Goal: Check status: Check status

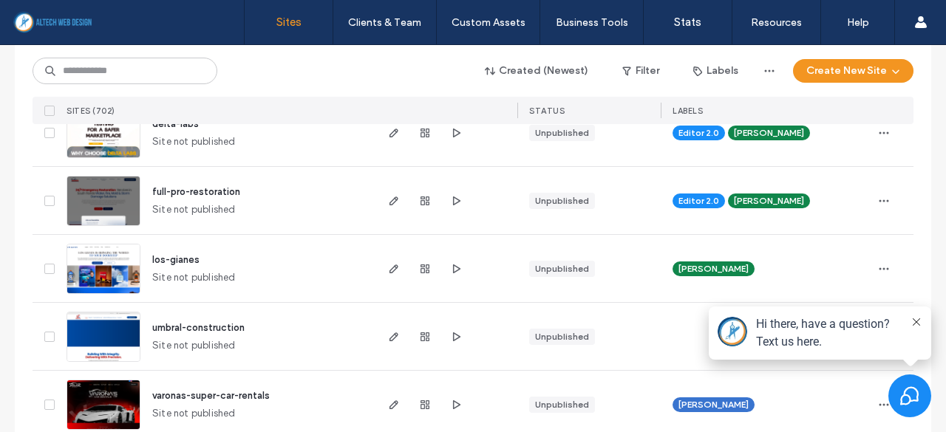
scroll to position [296, 0]
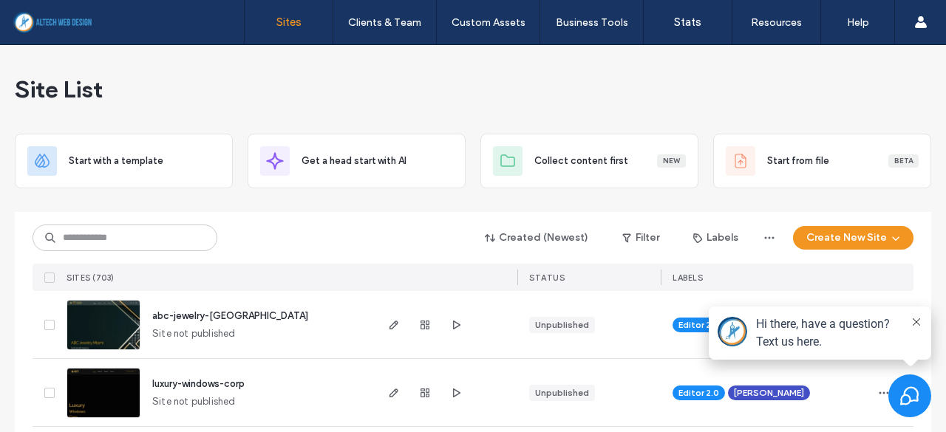
click at [160, 254] on div "Created (Newest) Filter Labels Create New Site SITES (703) STATUS LABELS" at bounding box center [473, 251] width 881 height 79
click at [161, 248] on input at bounding box center [125, 238] width 185 height 27
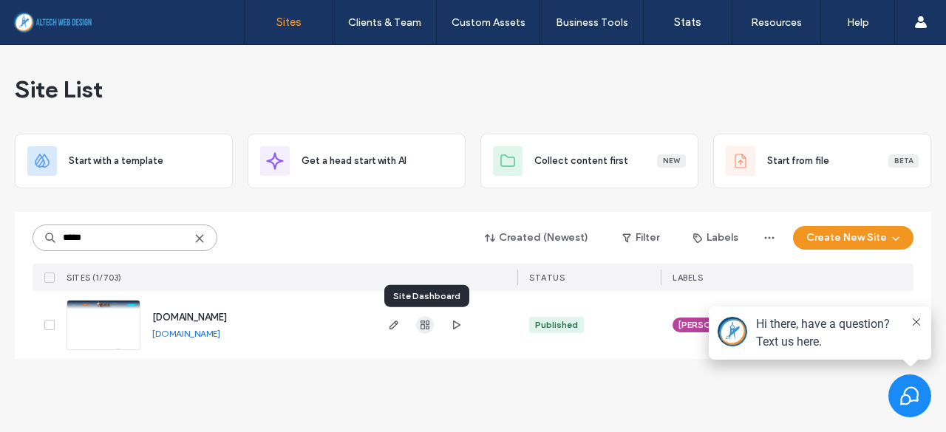
type input "*****"
click at [426, 326] on use "button" at bounding box center [425, 325] width 9 height 9
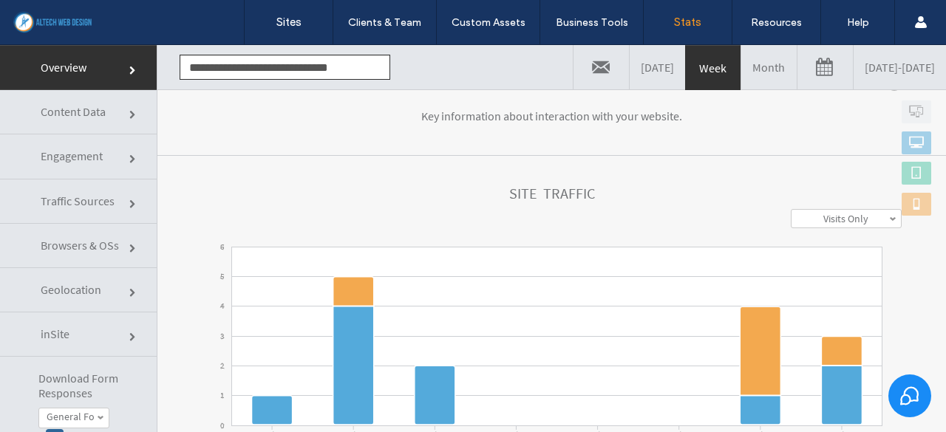
scroll to position [71, 0]
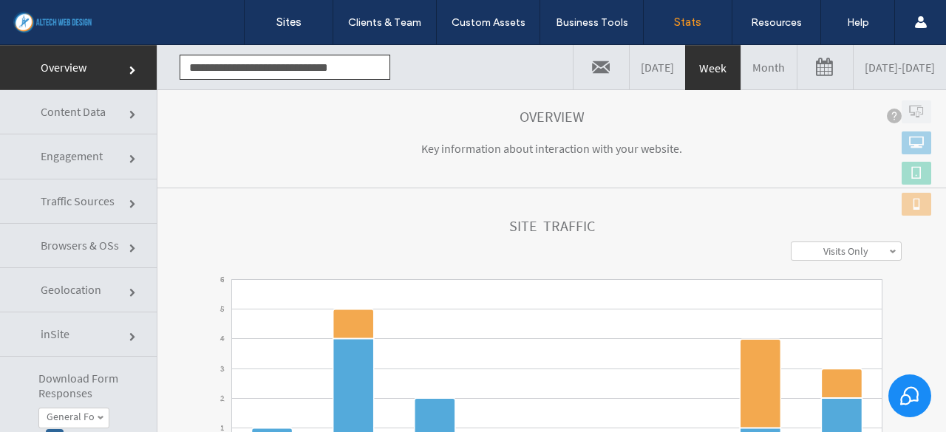
click at [741, 72] on link "Month" at bounding box center [768, 67] width 55 height 44
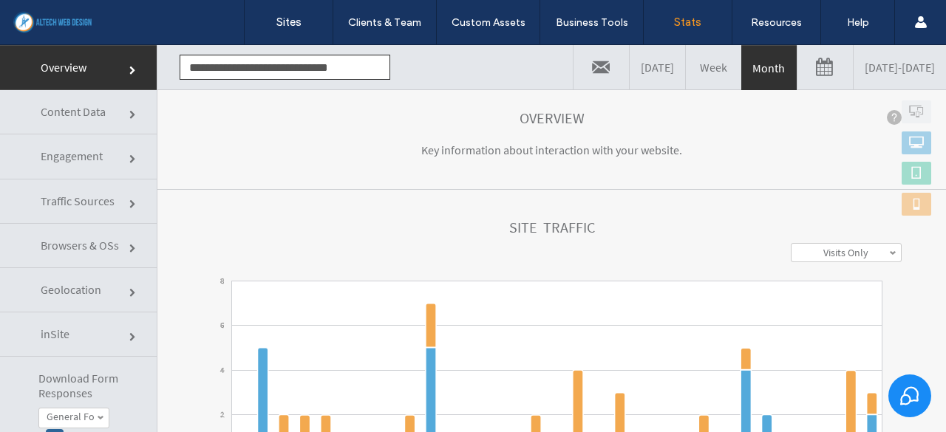
scroll to position [222, 0]
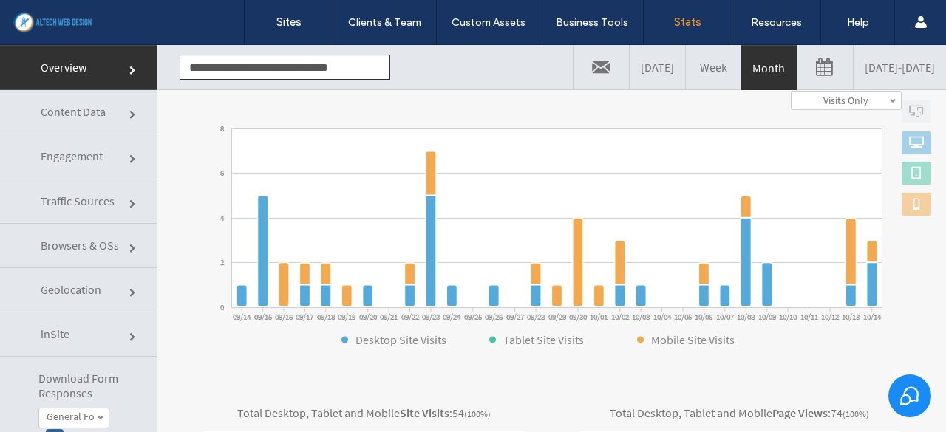
click at [87, 289] on span "Geolocation" at bounding box center [71, 289] width 61 height 15
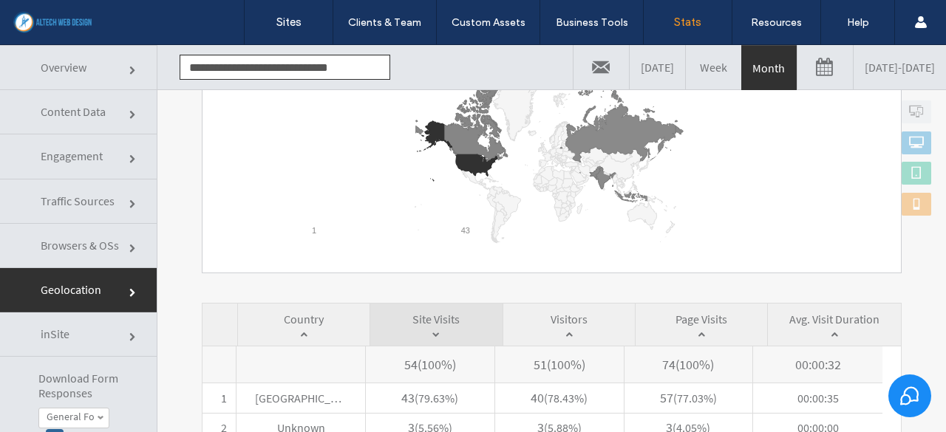
scroll to position [370, 0]
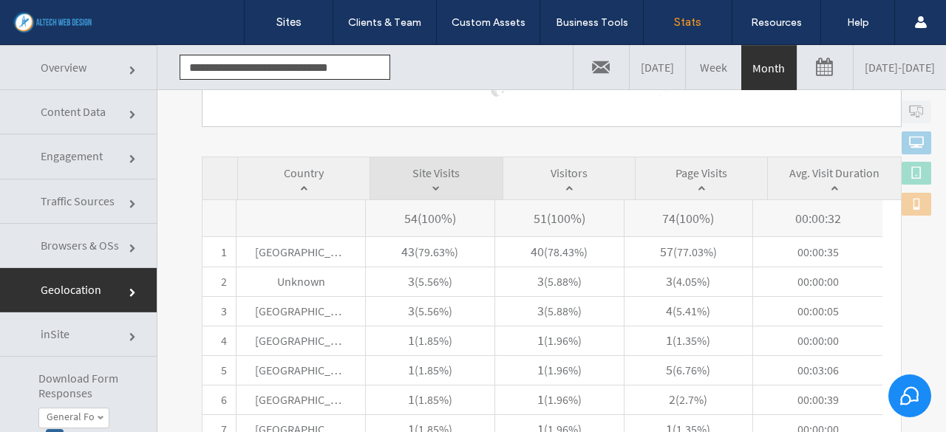
click at [55, 117] on span "Content Data" at bounding box center [73, 111] width 65 height 15
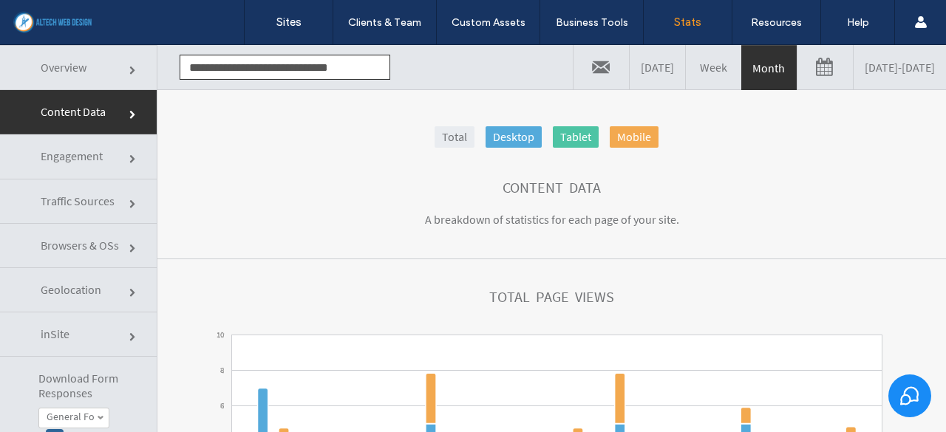
click at [69, 69] on span "Overview" at bounding box center [64, 67] width 46 height 15
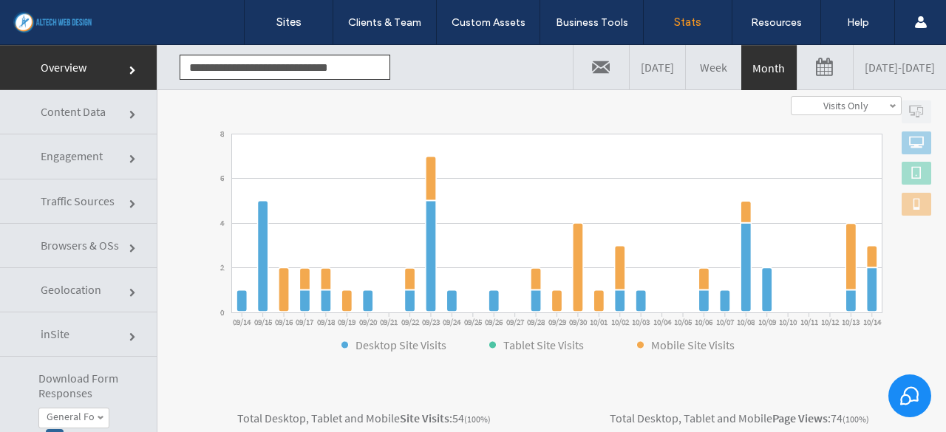
scroll to position [222, 0]
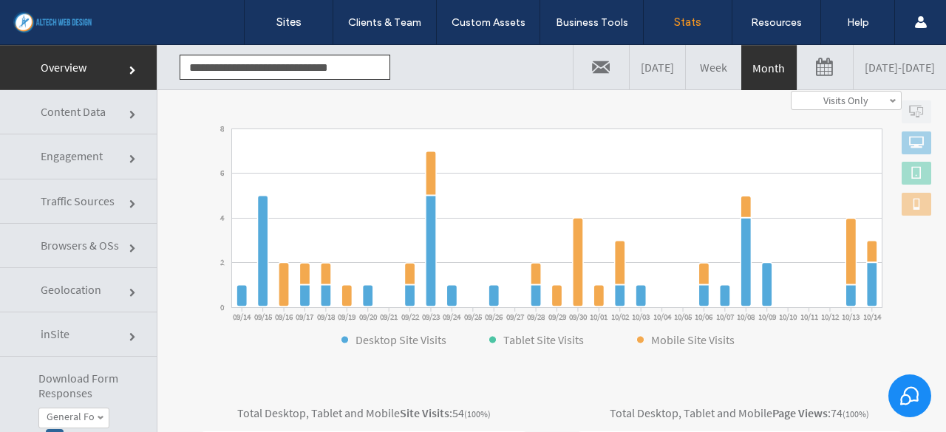
click at [76, 111] on span "Content Data" at bounding box center [73, 111] width 65 height 15
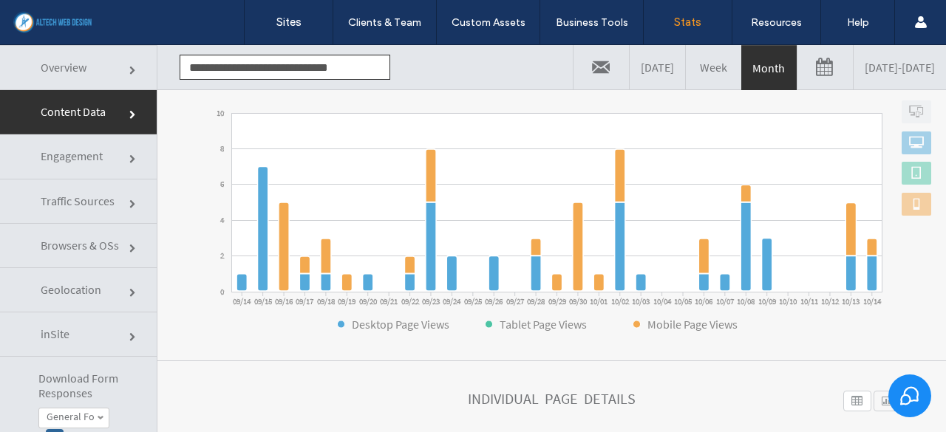
click at [62, 158] on span "Engagement" at bounding box center [72, 156] width 62 height 15
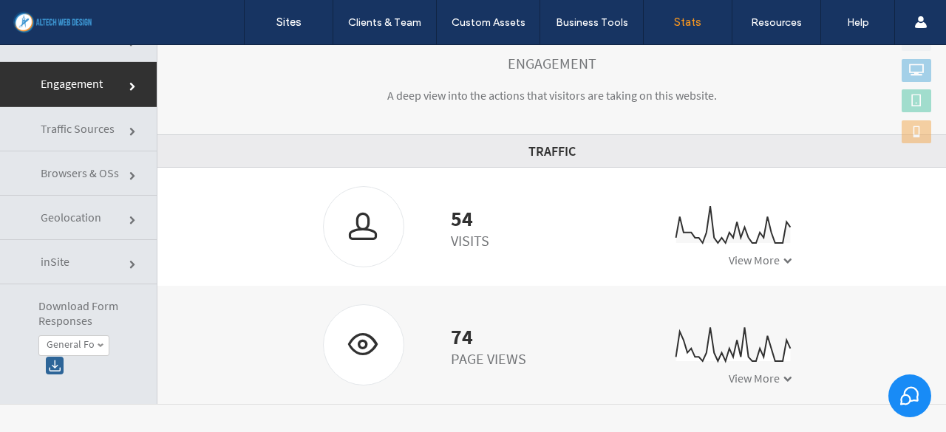
scroll to position [74, 0]
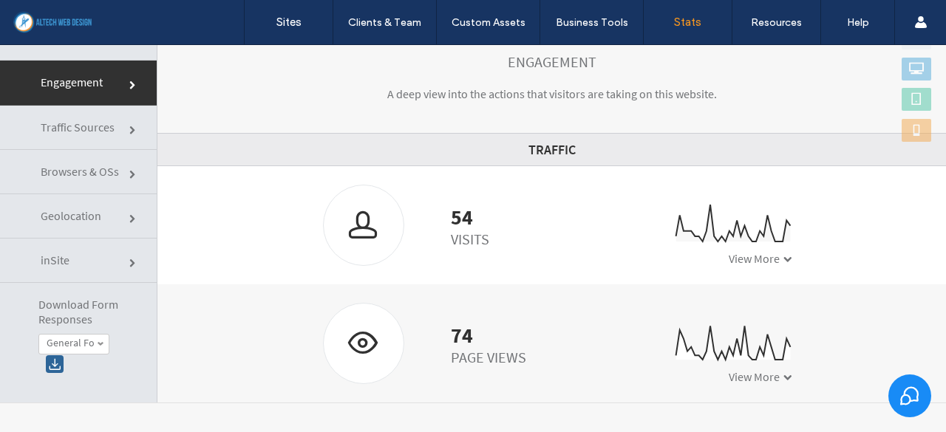
click at [75, 129] on span "Traffic Sources" at bounding box center [78, 127] width 74 height 15
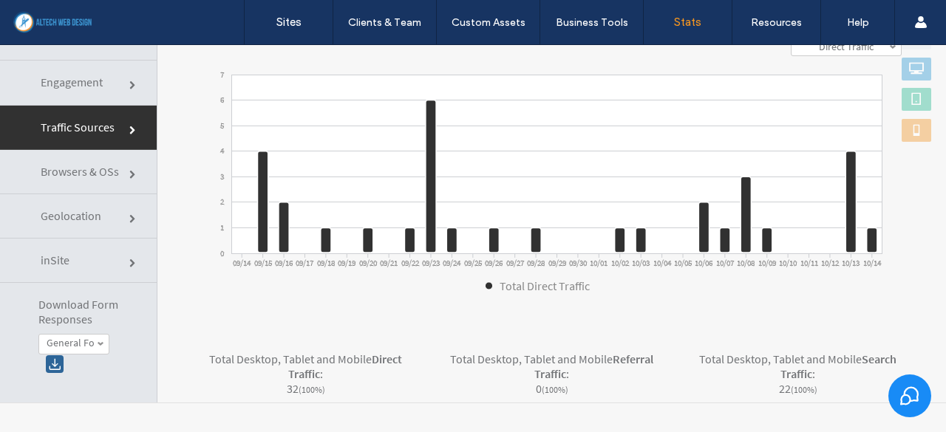
scroll to position [296, 0]
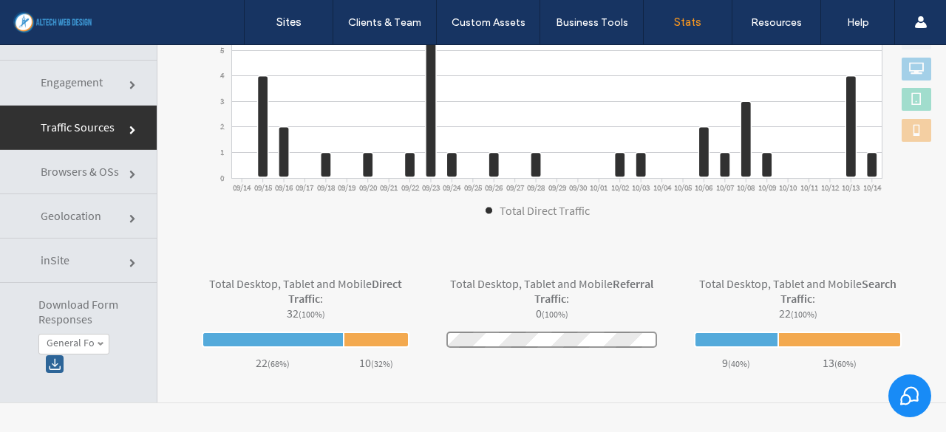
click at [80, 175] on span "Browsers & OSs" at bounding box center [80, 171] width 78 height 15
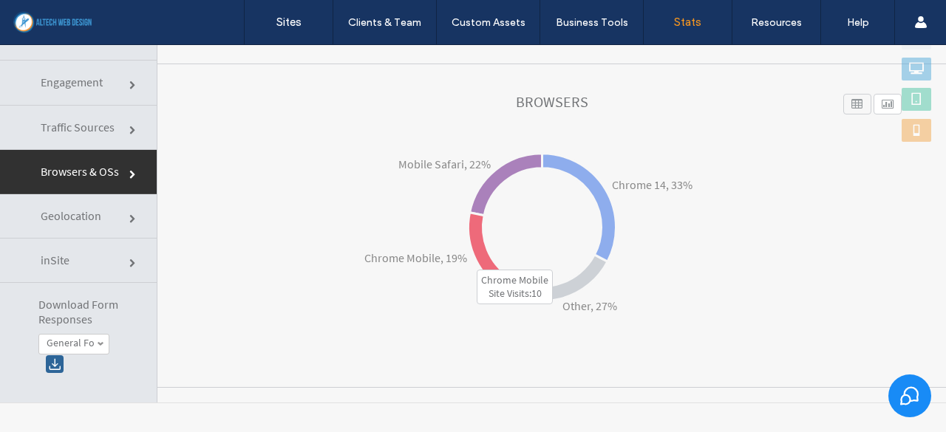
scroll to position [148, 0]
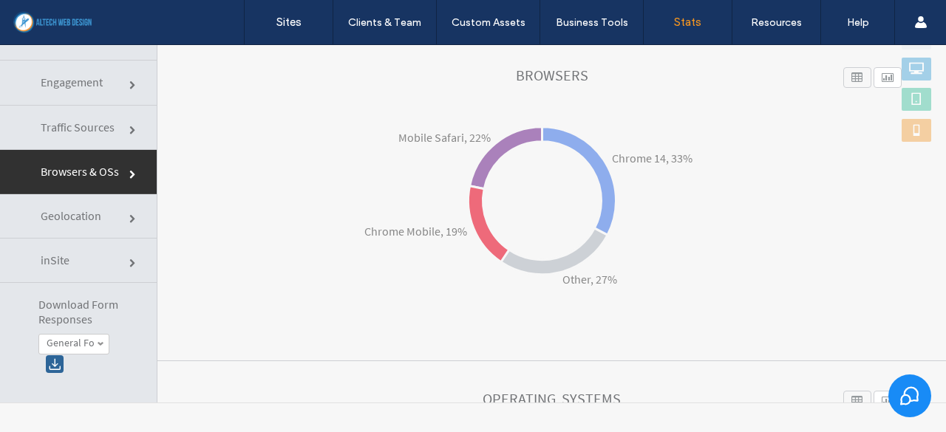
click at [78, 210] on span "Geolocation" at bounding box center [71, 215] width 61 height 15
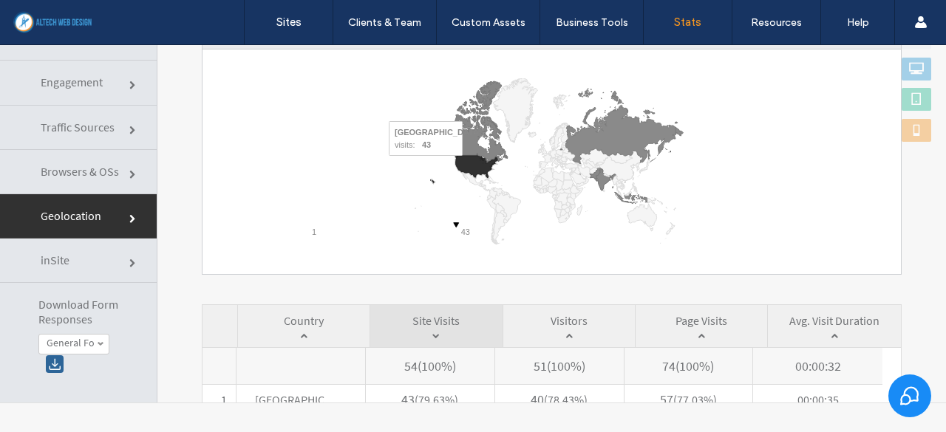
click at [467, 165] on icon "A chart." at bounding box center [476, 167] width 41 height 22
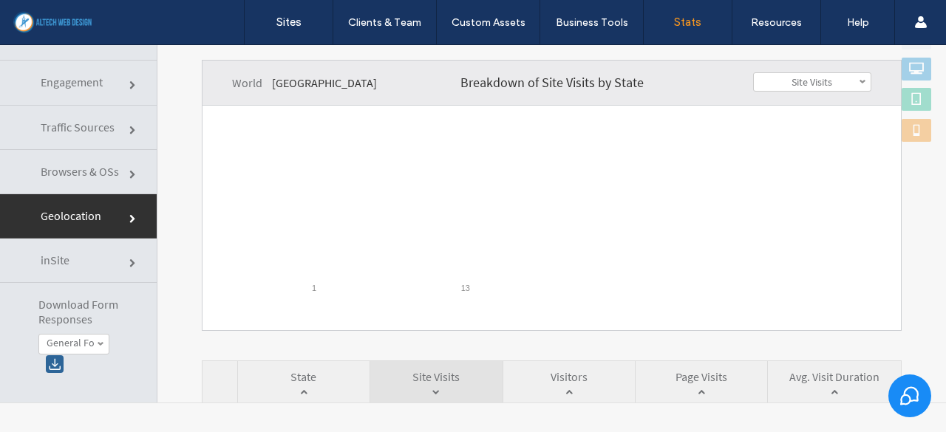
scroll to position [74, 0]
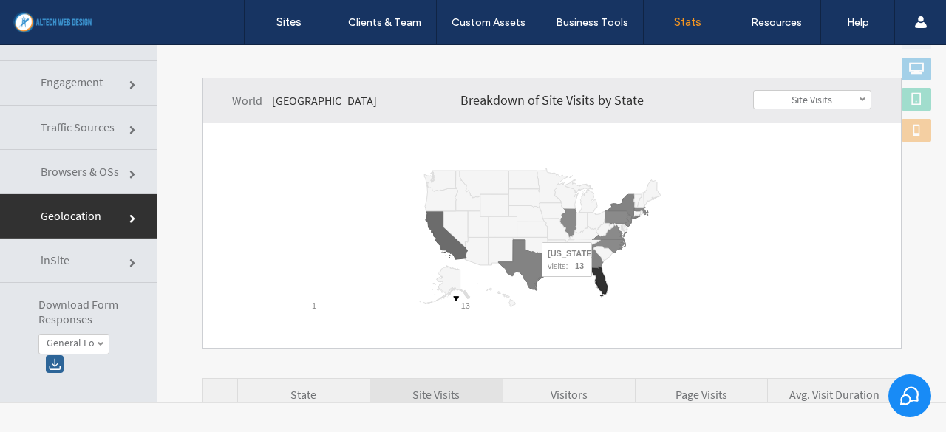
click at [596, 286] on icon "A chart." at bounding box center [591, 280] width 31 height 27
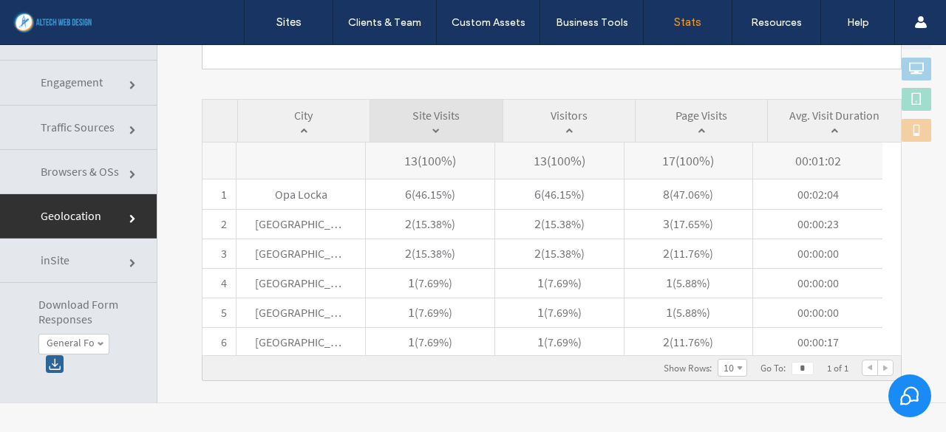
scroll to position [362, 0]
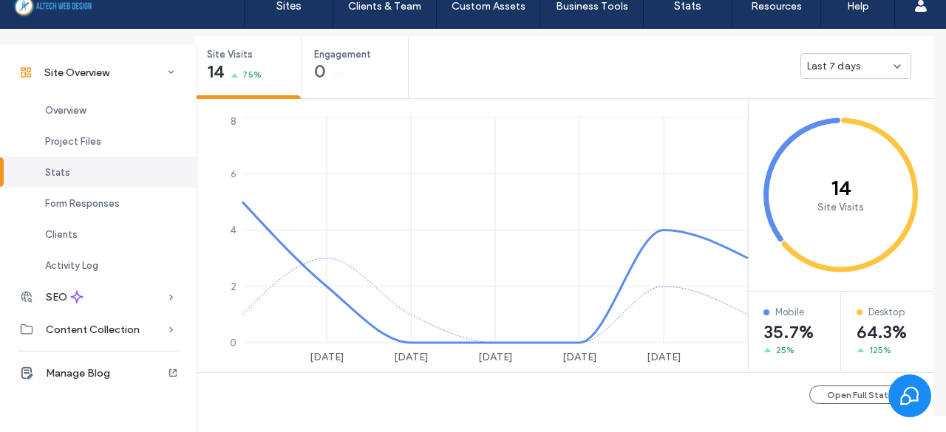
click at [867, 61] on div "Last 7 days" at bounding box center [850, 66] width 86 height 15
click at [822, 142] on span "Last 30 days" at bounding box center [831, 144] width 59 height 15
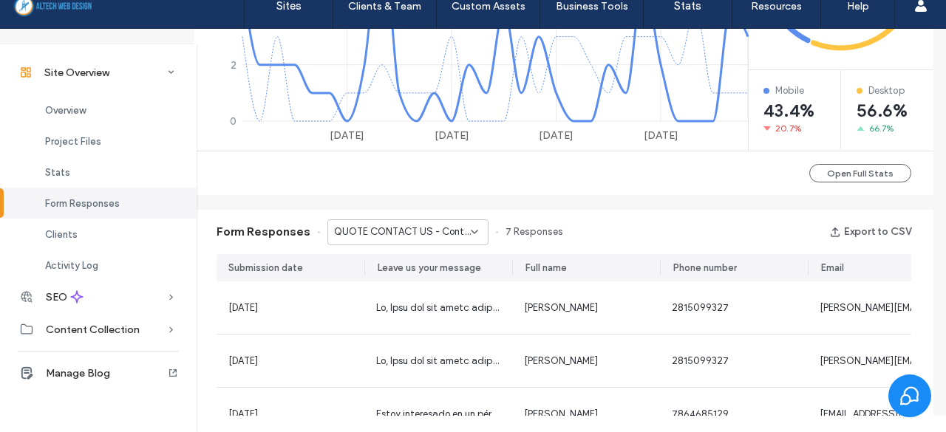
scroll to position [839, 7]
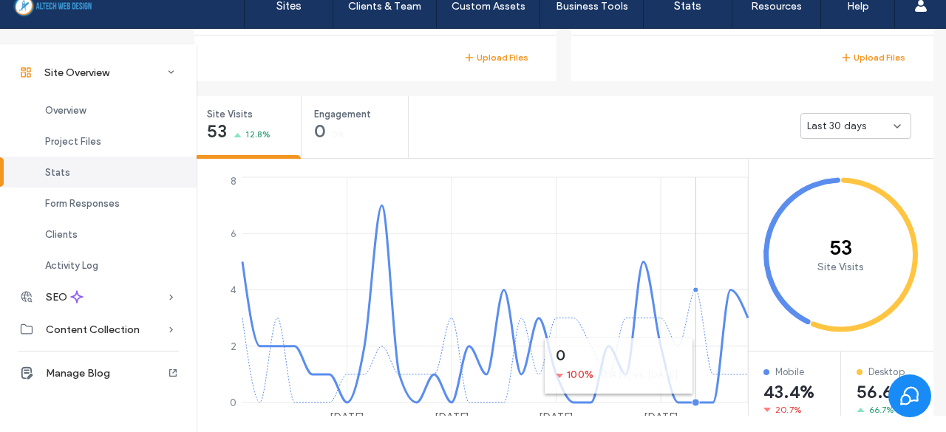
scroll to position [22, 7]
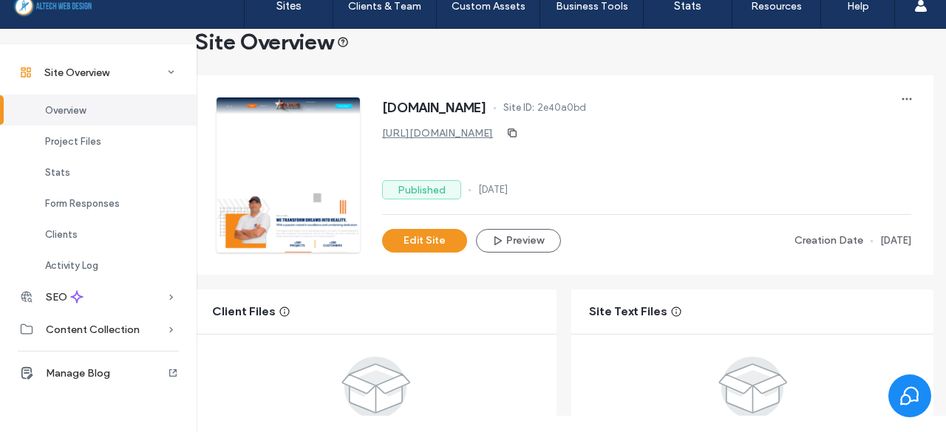
scroll to position [0, 7]
